Goal: Transaction & Acquisition: Purchase product/service

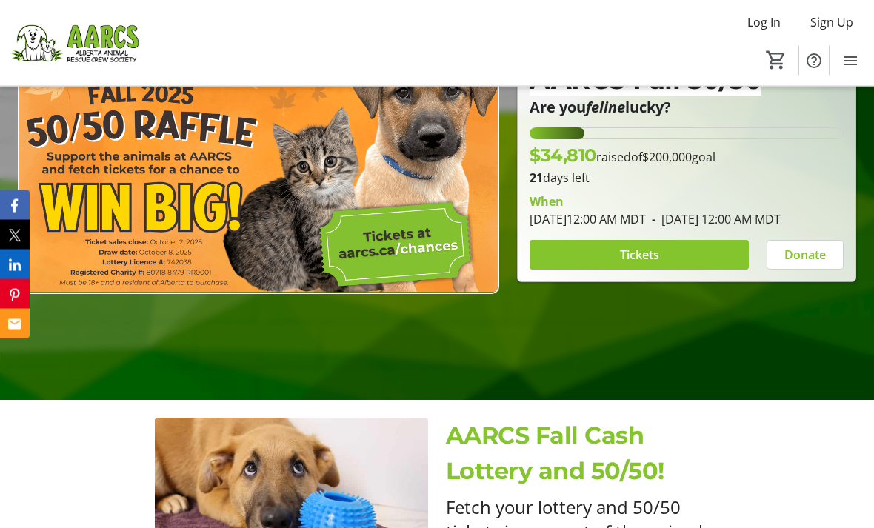
scroll to position [207, 0]
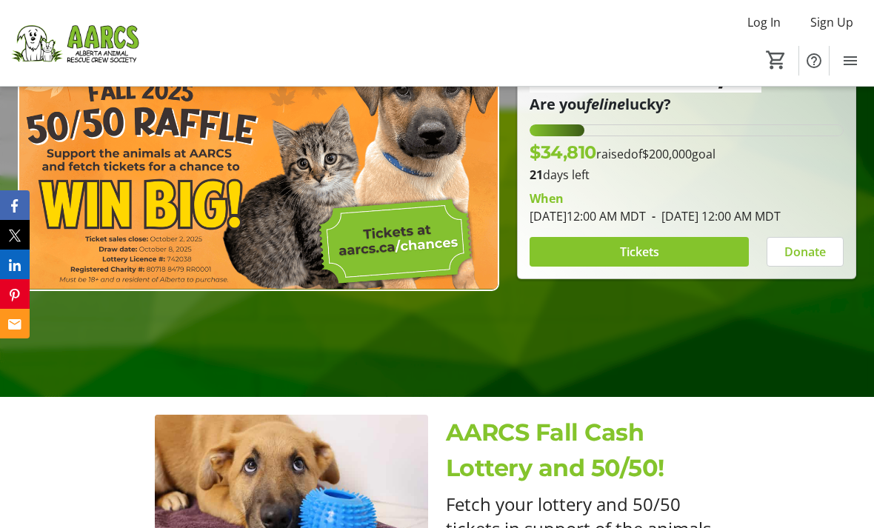
click at [668, 270] on span at bounding box center [638, 252] width 219 height 36
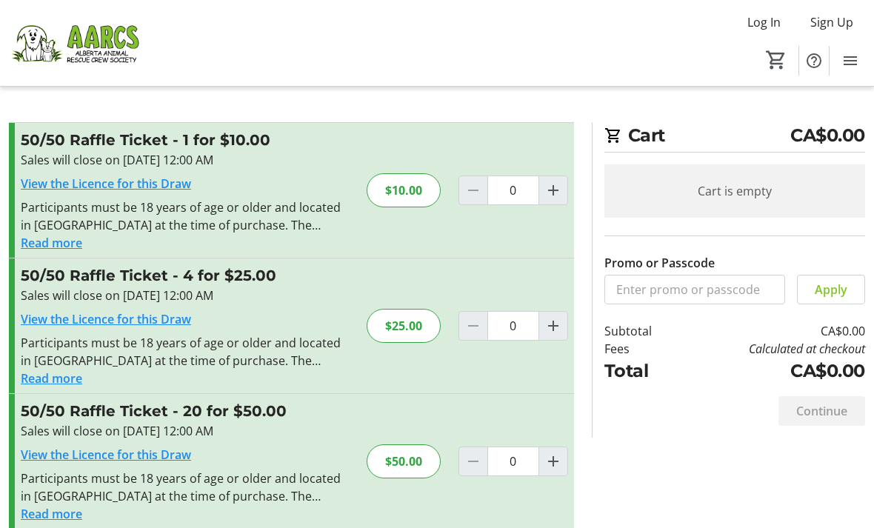
click at [560, 326] on mat-icon "Increment by one" at bounding box center [553, 326] width 18 height 18
type input "1"
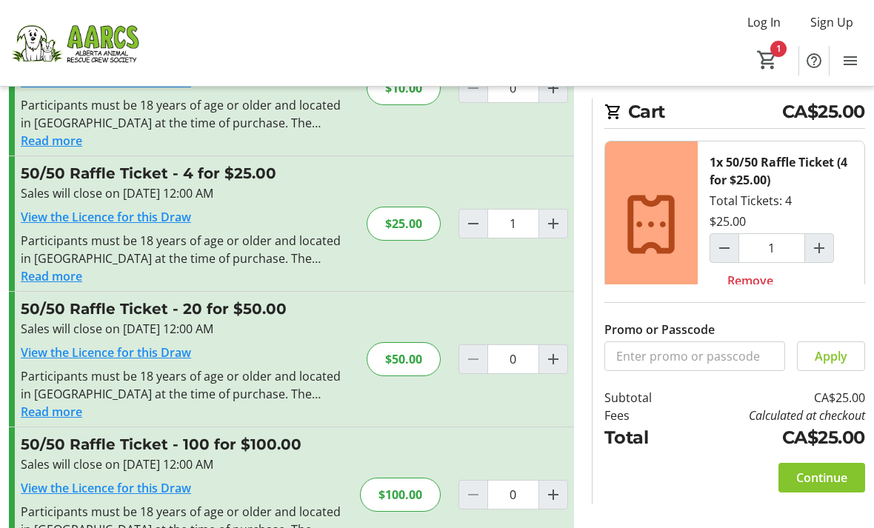
scroll to position [107, 0]
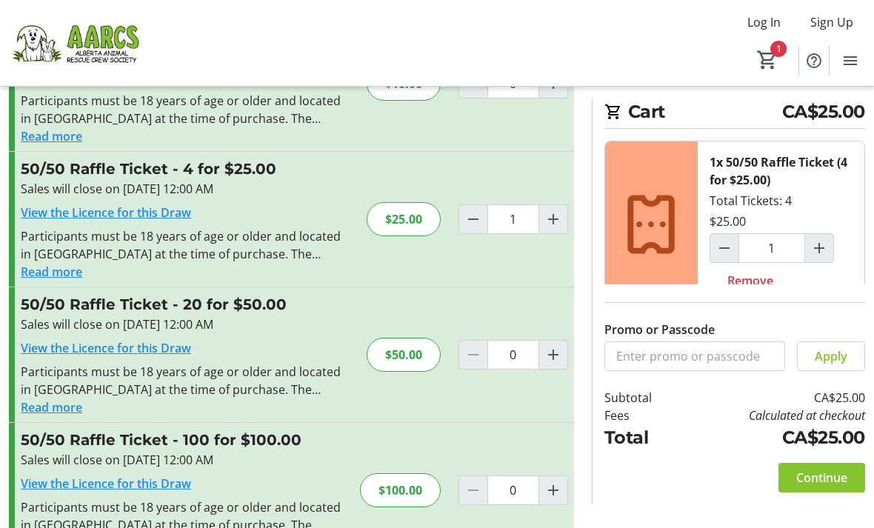
click at [809, 487] on span "Continue" at bounding box center [821, 478] width 51 height 18
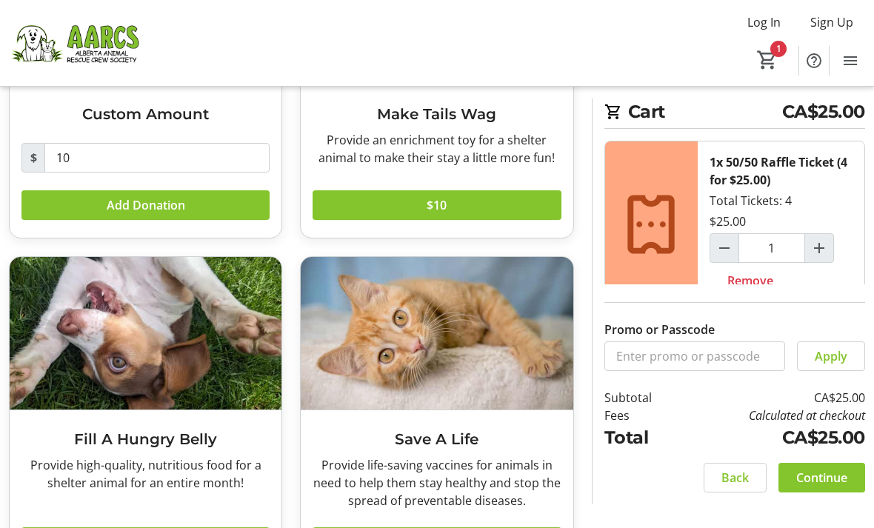
scroll to position [253, 0]
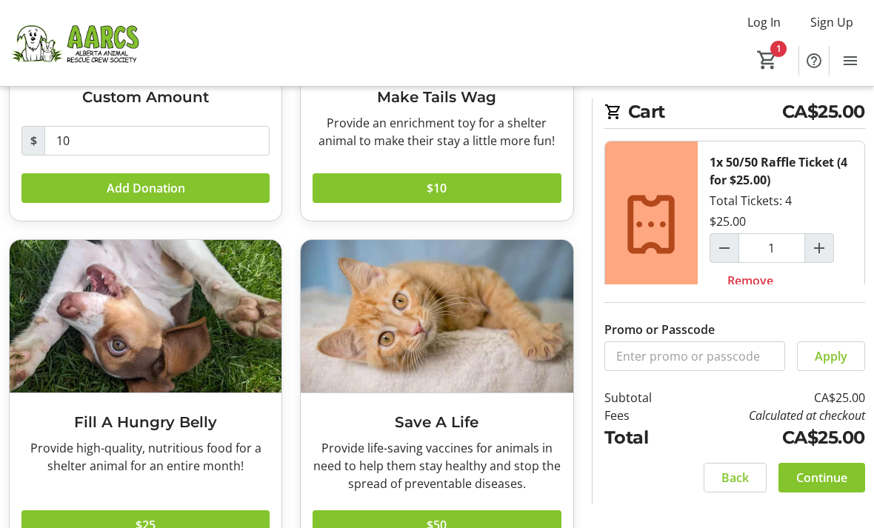
click at [186, 525] on span at bounding box center [145, 525] width 248 height 36
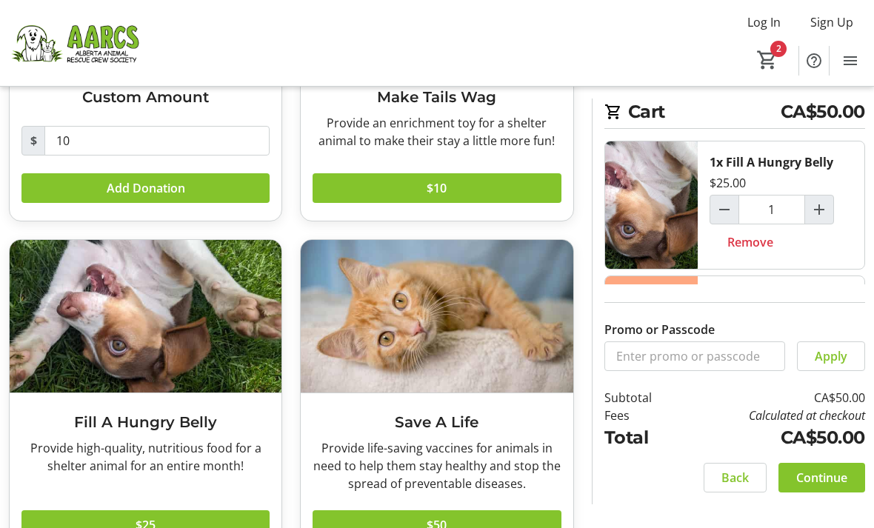
click at [803, 487] on span "Continue" at bounding box center [821, 478] width 51 height 18
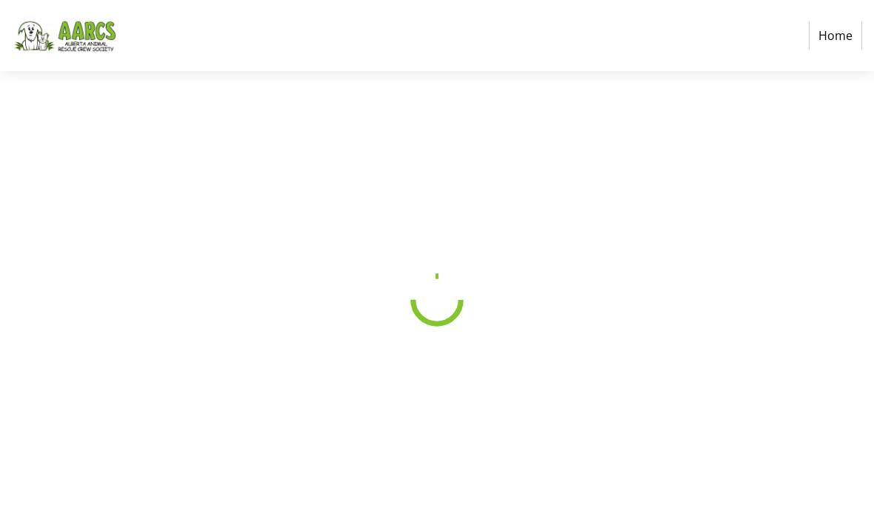
select select "CA"
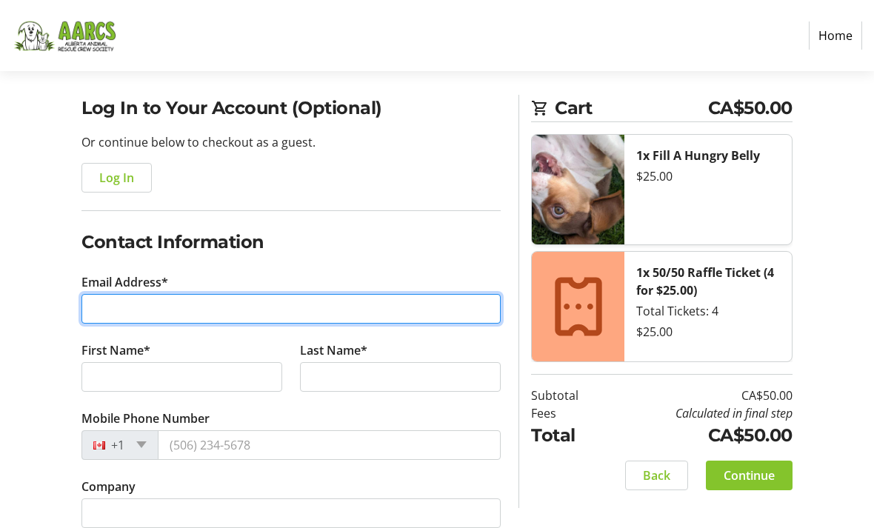
click at [126, 307] on input "Email Address*" at bounding box center [290, 310] width 419 height 30
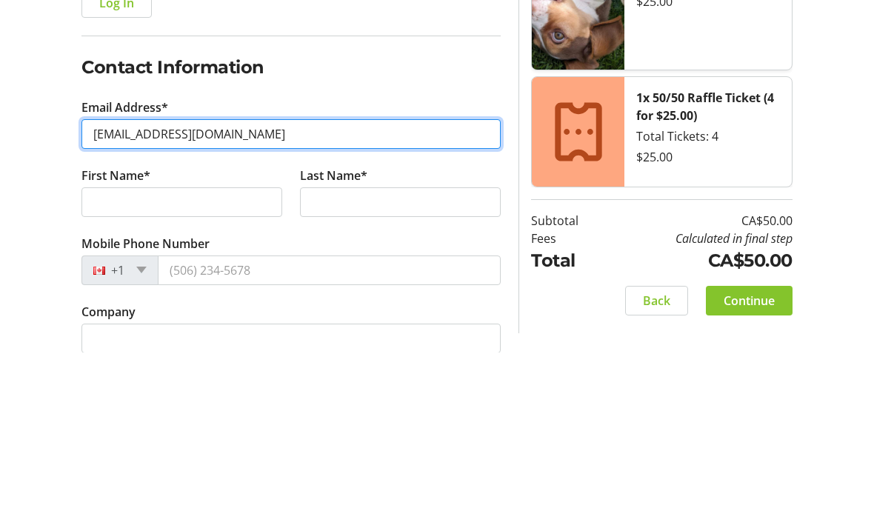
type input "[EMAIL_ADDRESS][DOMAIN_NAME]"
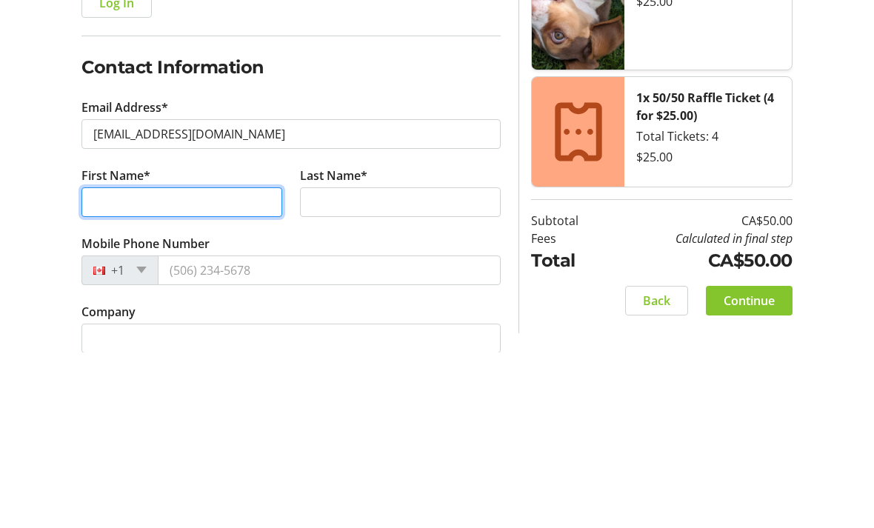
click at [132, 363] on input "First Name*" at bounding box center [181, 378] width 201 height 30
type input "Laurel"
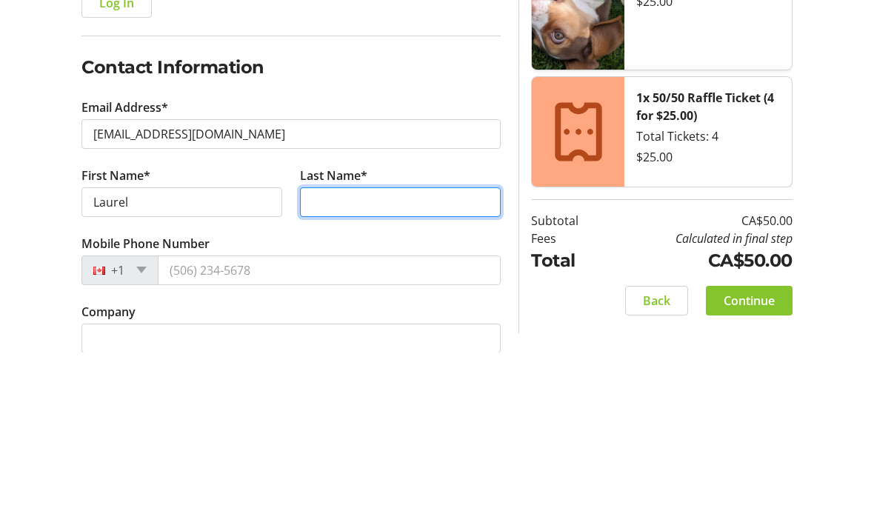
click at [333, 363] on input "Last Name*" at bounding box center [400, 378] width 201 height 30
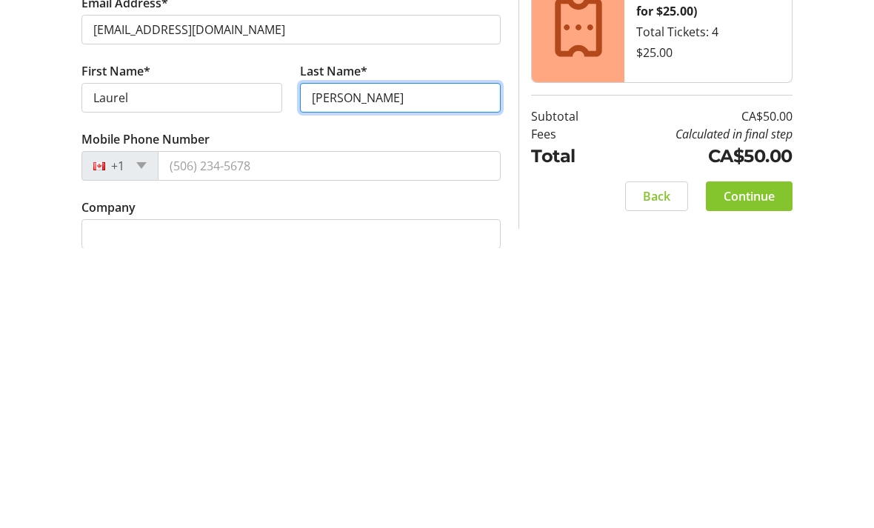
type input "[PERSON_NAME]"
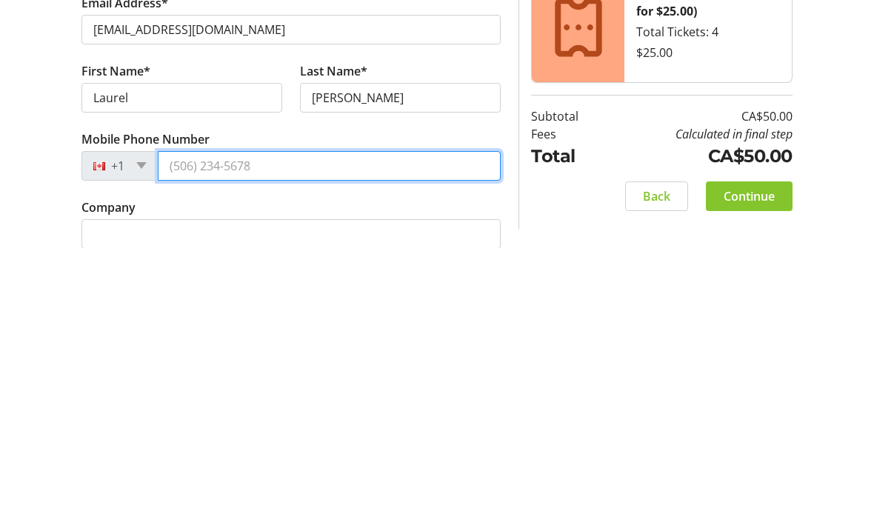
click at [213, 431] on input "Mobile Phone Number" at bounding box center [329, 446] width 343 height 30
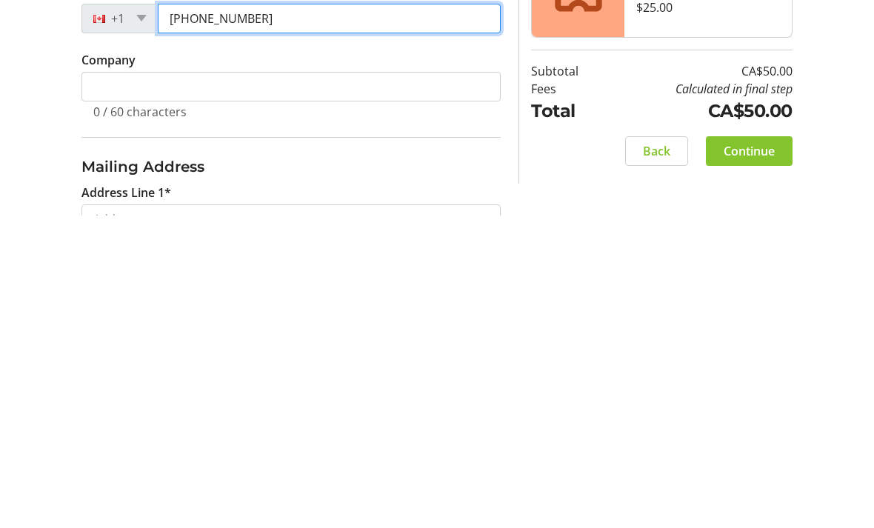
scroll to position [226, 0]
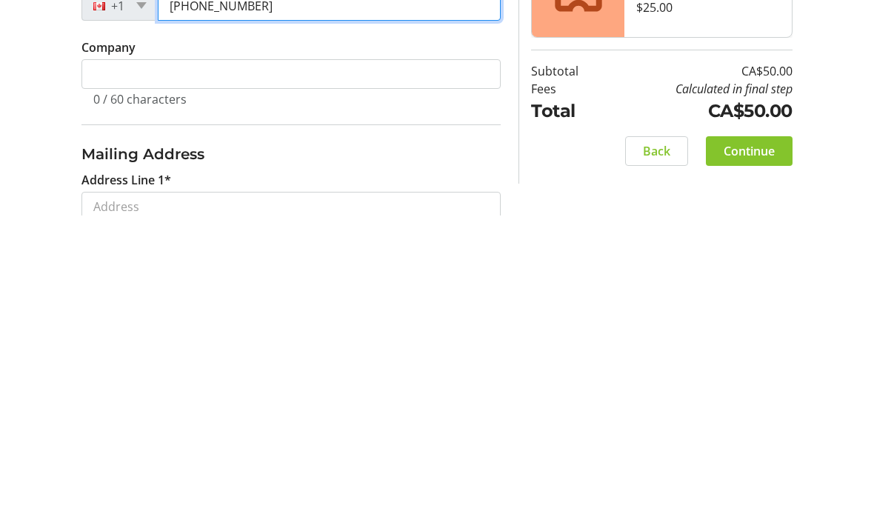
type input "[PHONE_NUMBER]"
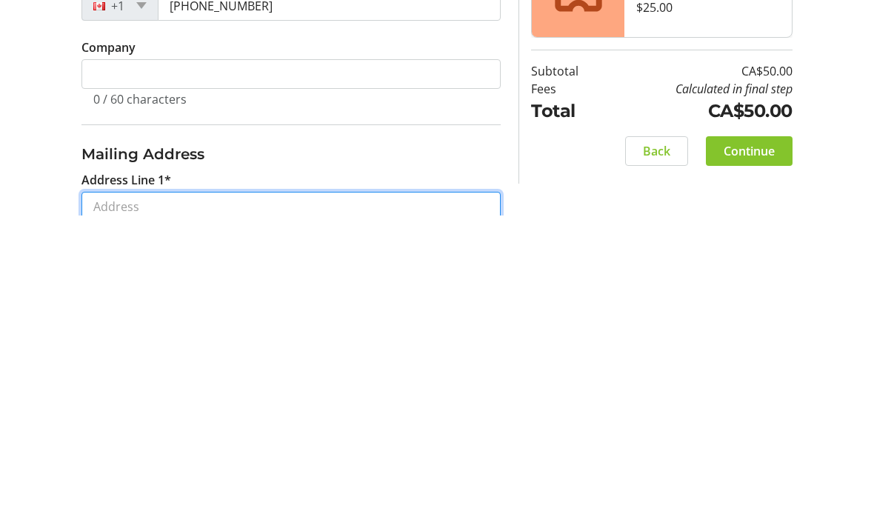
click at [150, 504] on input "Address Line 1*" at bounding box center [290, 519] width 419 height 30
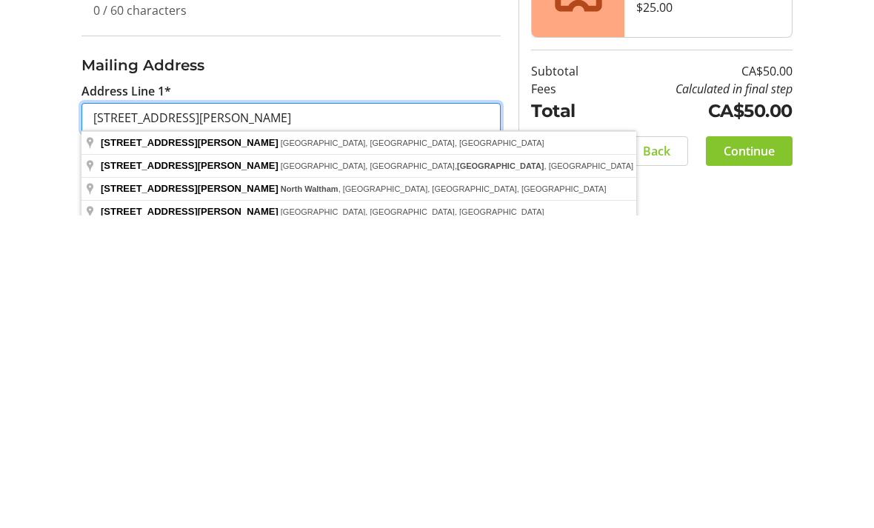
scroll to position [315, 0]
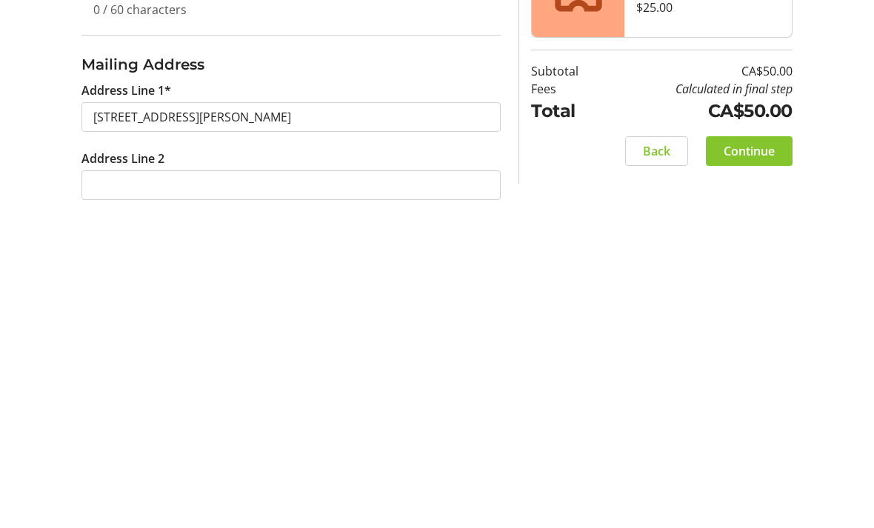
type input "[STREET_ADDRESS][PERSON_NAME]"
type input "[GEOGRAPHIC_DATA]"
select select "AB"
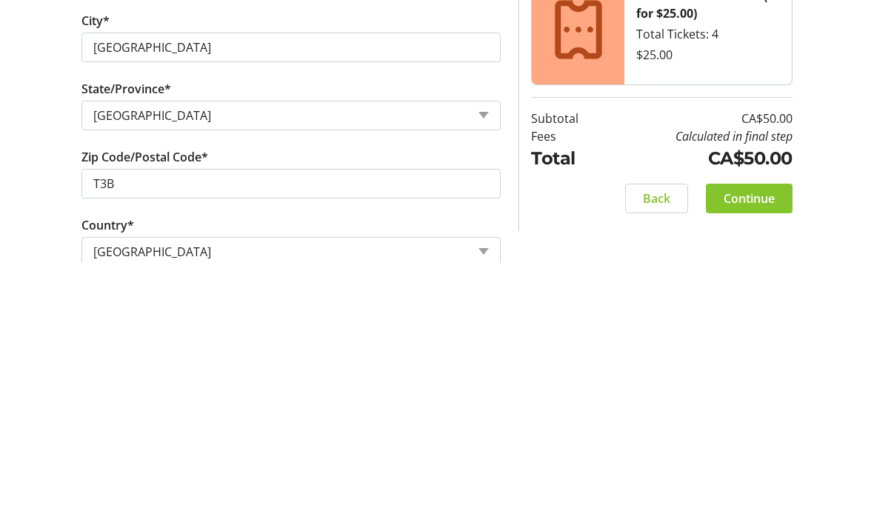
click at [185, 413] on tr-form-field "Zip Code/Postal Code* T3B" at bounding box center [291, 447] width 437 height 68
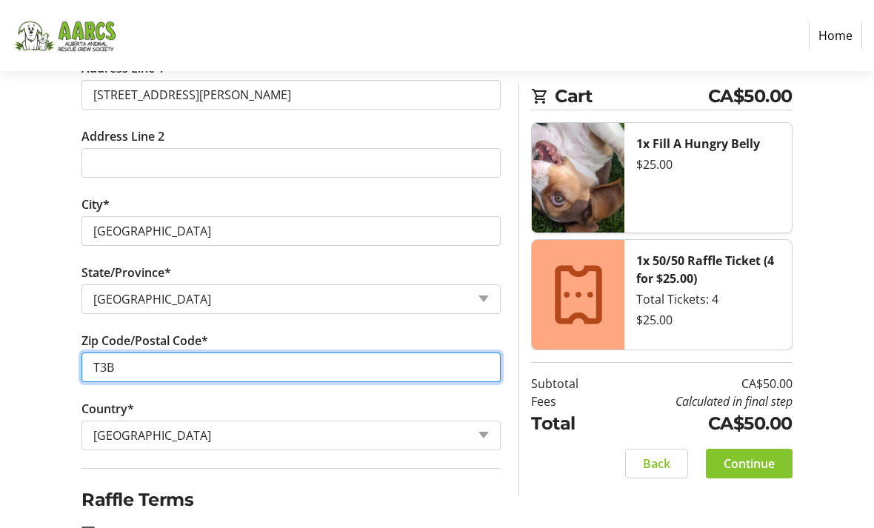
click at [139, 365] on input "T3B" at bounding box center [290, 367] width 419 height 30
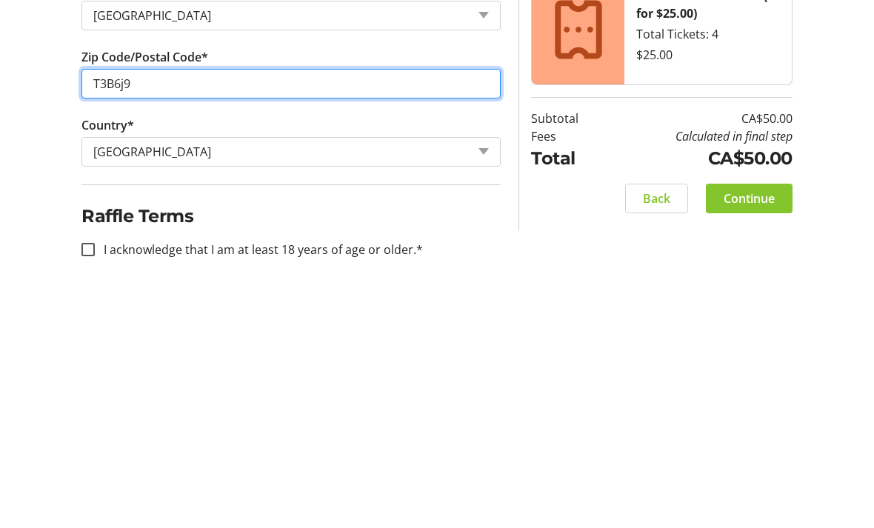
scroll to position [698, 0]
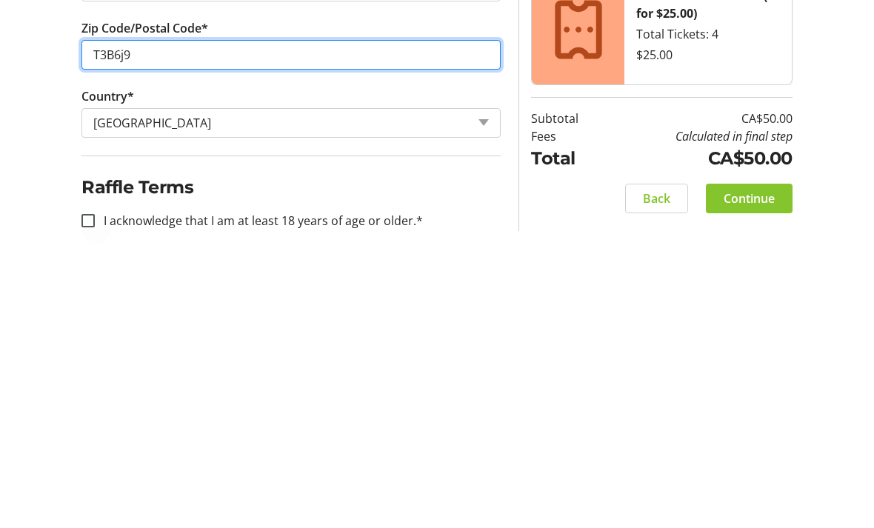
type input "T3B6j9"
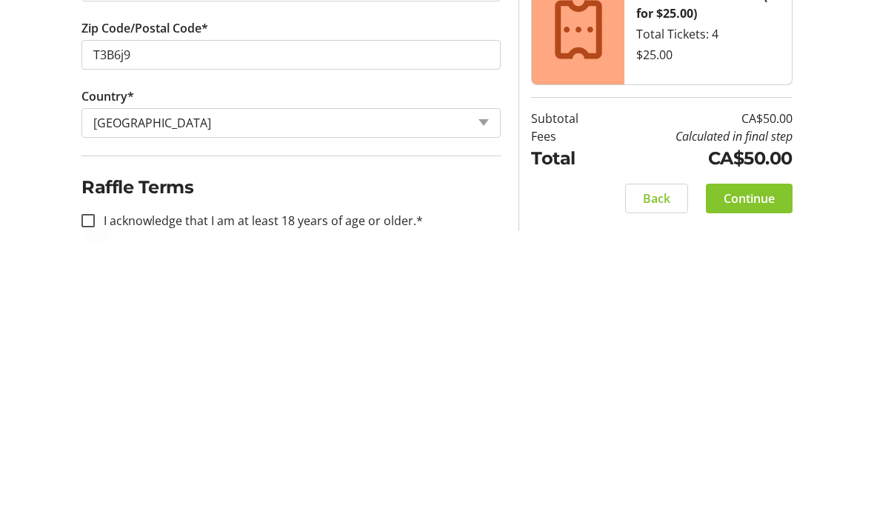
click at [95, 468] on div at bounding box center [88, 486] width 36 height 36
checkbox input "true"
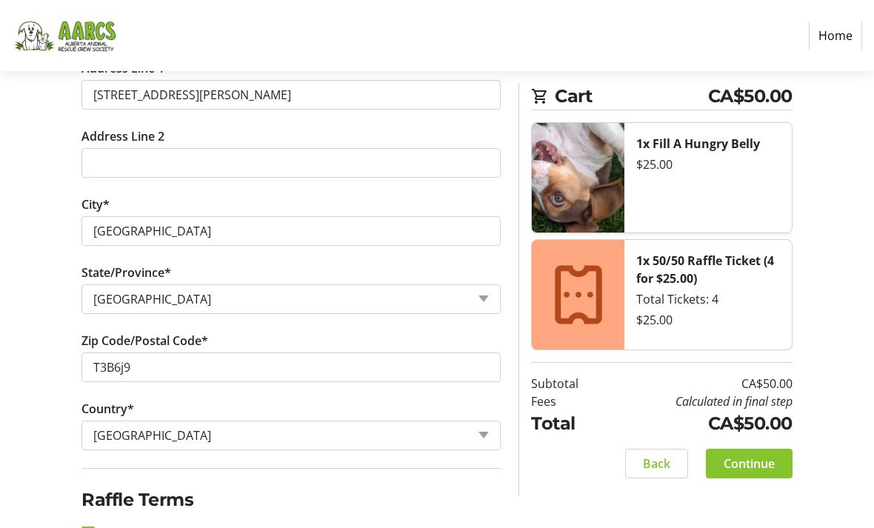
click at [746, 462] on span "Continue" at bounding box center [749, 464] width 51 height 18
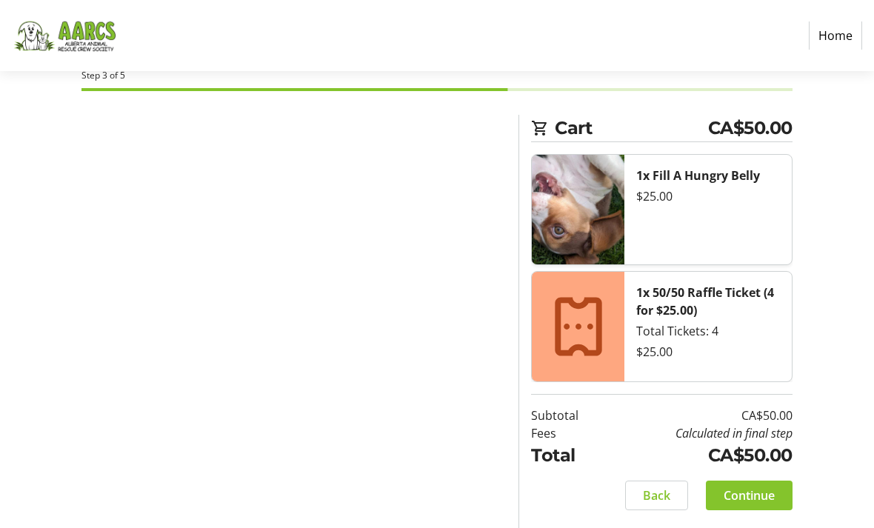
scroll to position [30, 0]
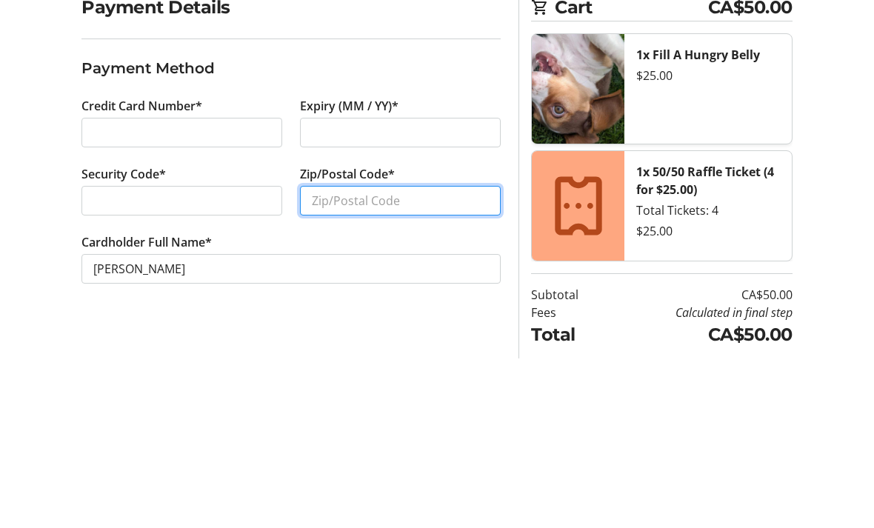
click at [361, 356] on input "Zip/Postal Code*" at bounding box center [400, 371] width 201 height 30
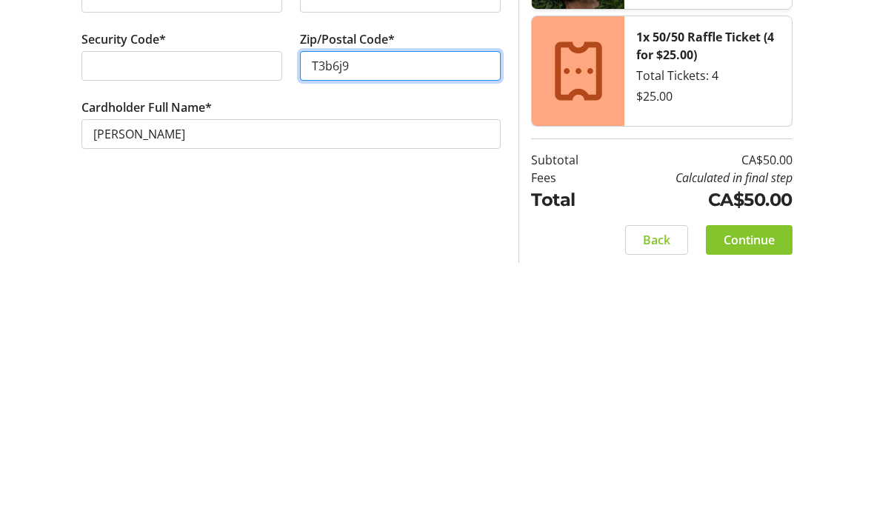
scroll to position [77, 0]
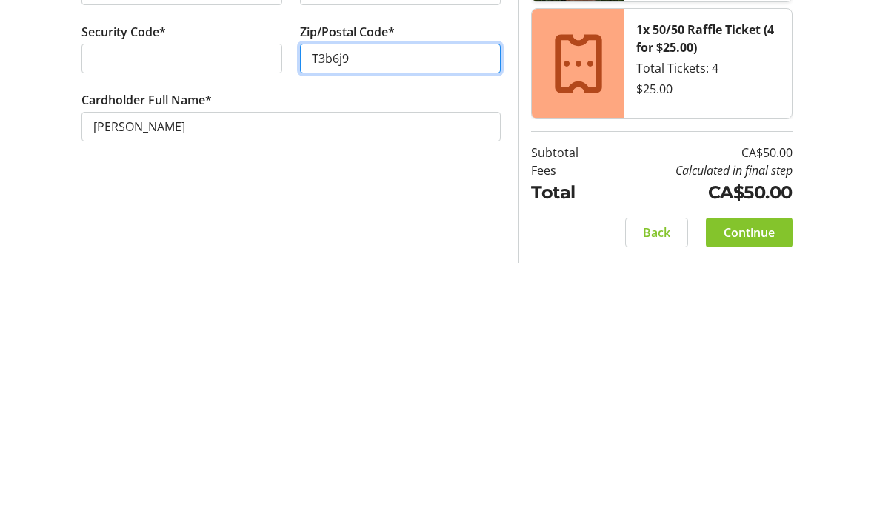
type input "T3b6j9"
click at [743, 489] on span "Continue" at bounding box center [749, 498] width 51 height 18
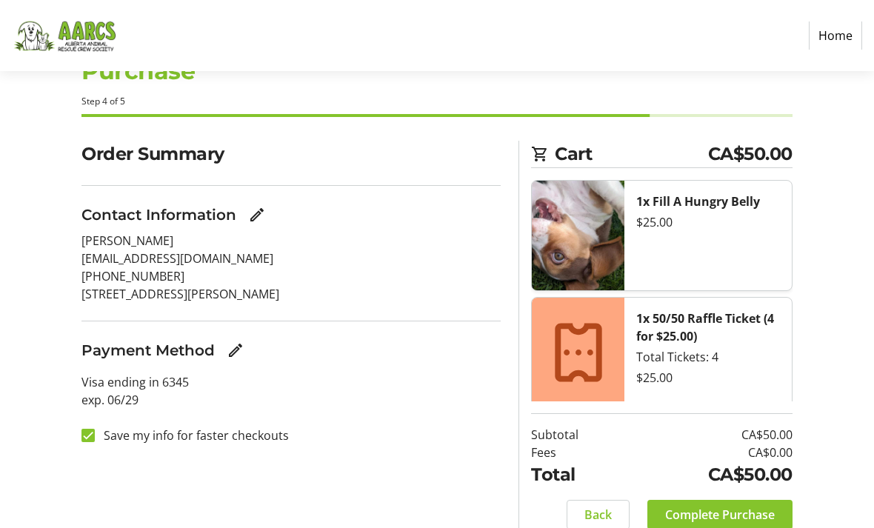
scroll to position [68, 0]
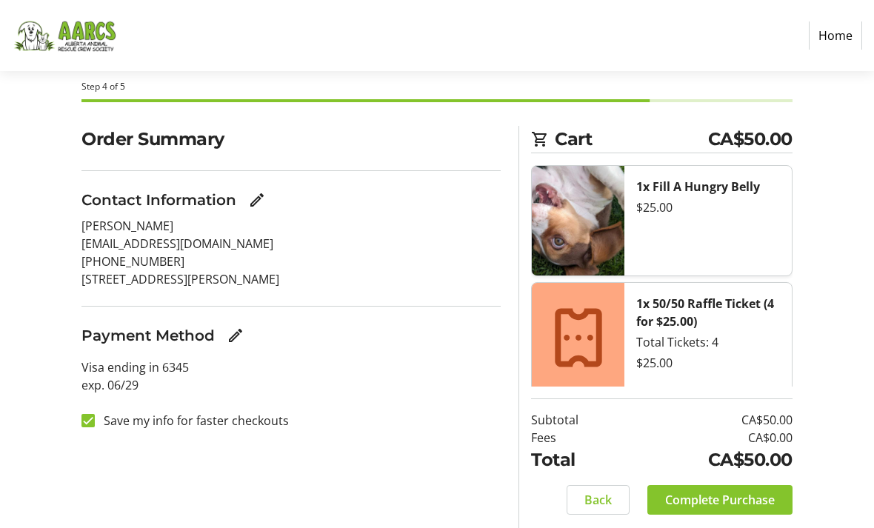
click at [689, 509] on span "Complete Purchase" at bounding box center [720, 500] width 110 height 18
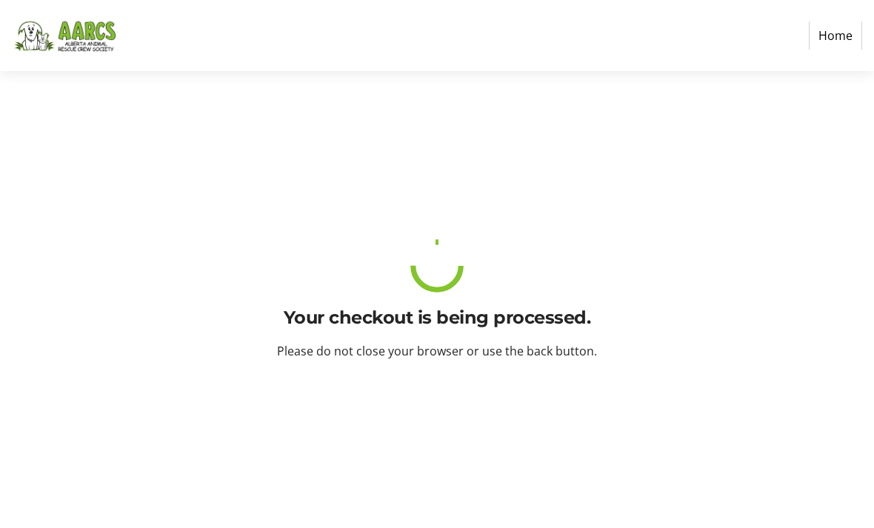
scroll to position [0, 0]
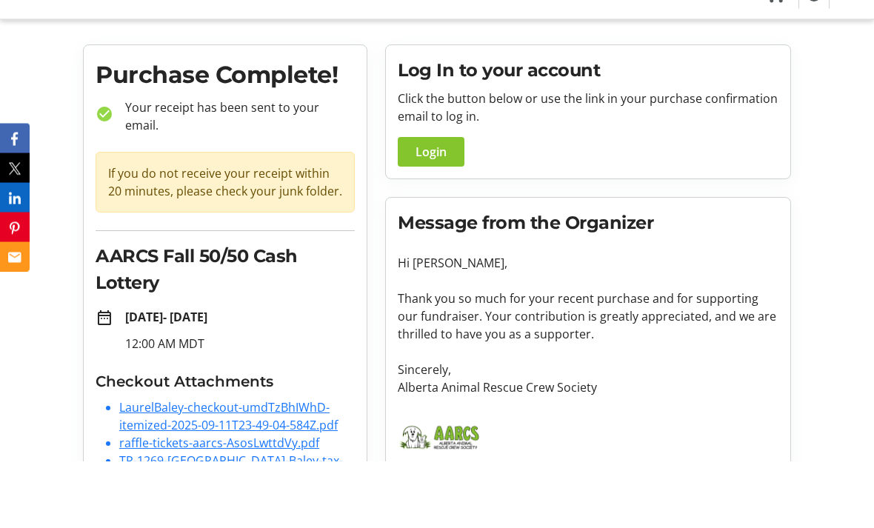
scroll to position [23, 0]
